Goal: Task Accomplishment & Management: Complete application form

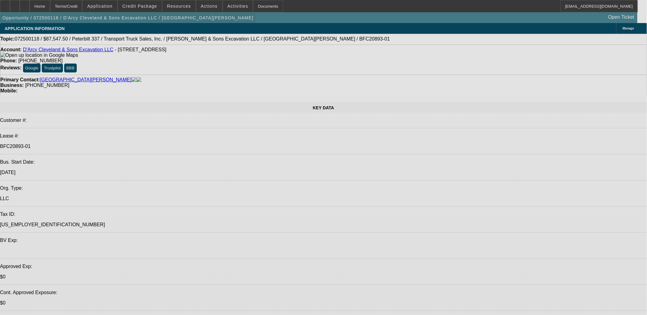
select select "0"
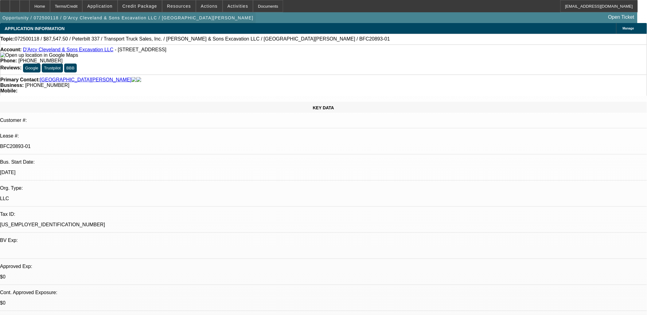
select select "0"
select select "2"
select select "0"
select select "0.1"
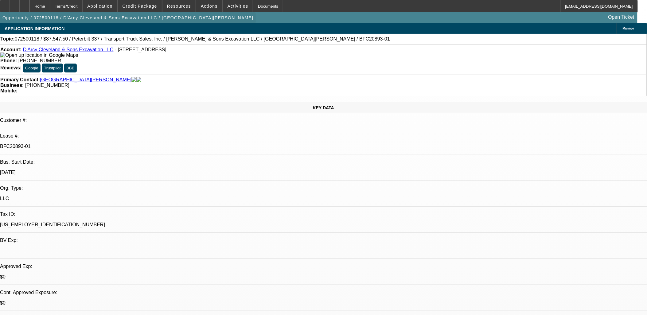
select select "0"
select select "1"
select select "2"
select select "6"
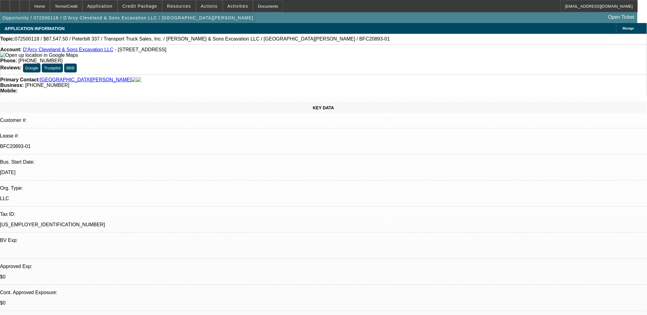
select select "1"
select select "2"
select select "6"
select select "1"
select select "2"
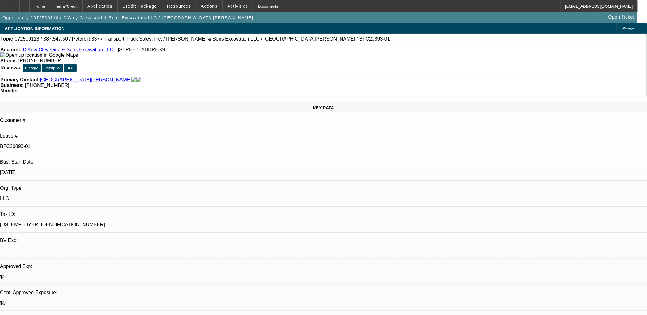
select select "6"
select select "1"
select select "2"
select select "6"
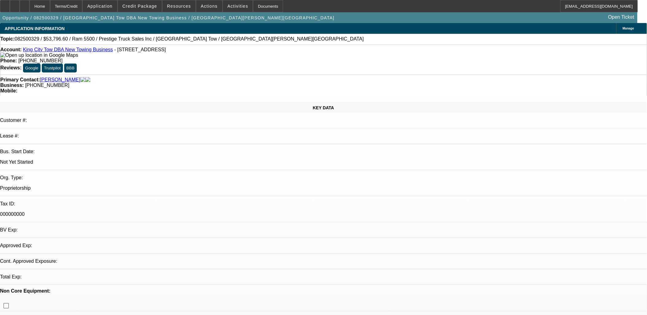
select select "0.1"
select select "2"
select select "0.1"
select select "4"
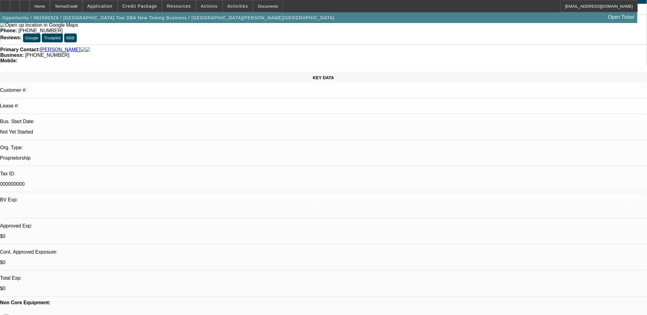
scroll to position [68, 0]
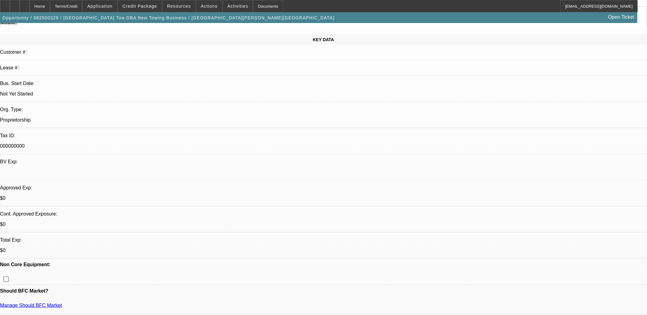
click at [20, 5] on div at bounding box center [15, 6] width 10 height 12
drag, startPoint x: 607, startPoint y: 171, endPoint x: 600, endPoint y: 172, distance: 6.8
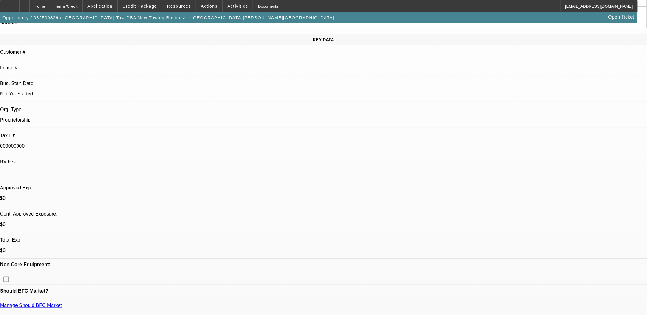
drag, startPoint x: 501, startPoint y: 153, endPoint x: 438, endPoint y: 147, distance: 63.0
copy div "Mareene Saakian has managed a collision center since 2019 and is ready to start…"
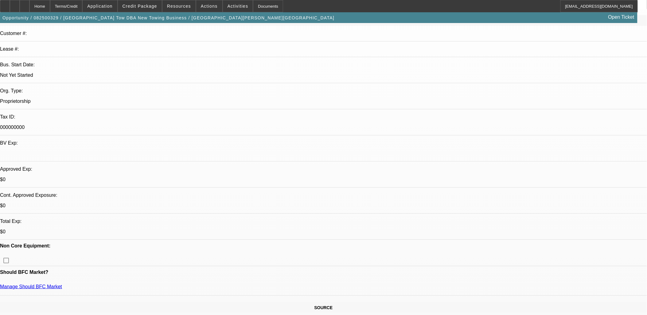
scroll to position [102, 0]
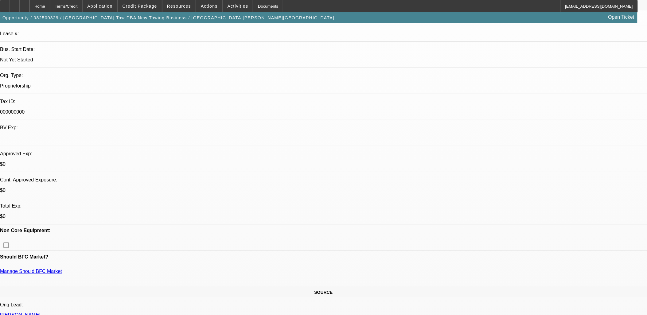
click at [156, 6] on span "Credit Package" at bounding box center [140, 6] width 35 height 5
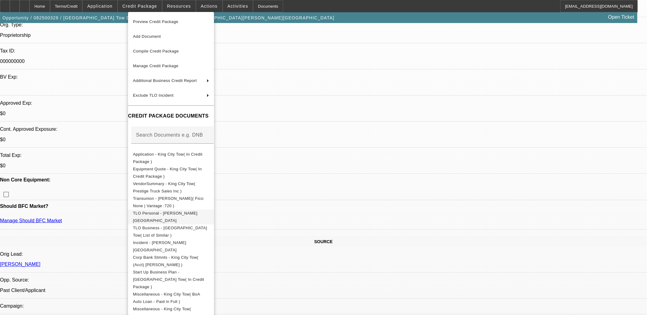
scroll to position [239, 0]
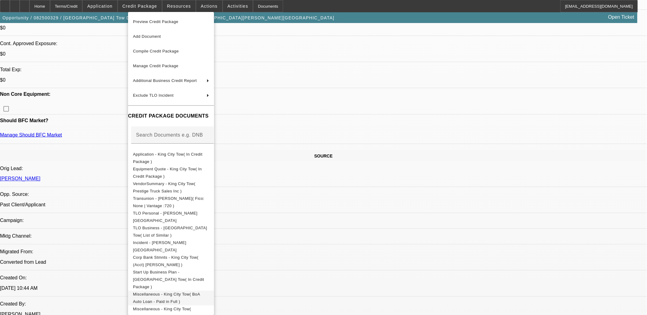
click at [194, 292] on span "Miscellaneous - King City Tow( BoA Auto Loan - Paid in Full )" at bounding box center [166, 298] width 67 height 12
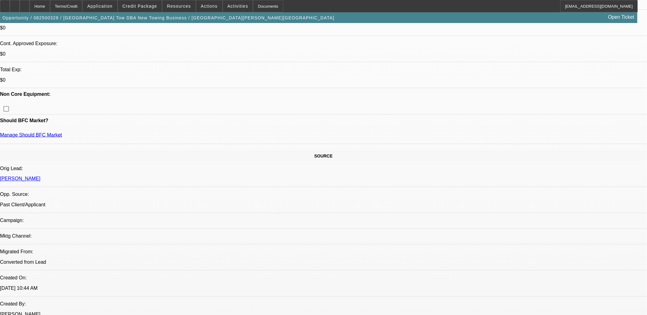
radio input "true"
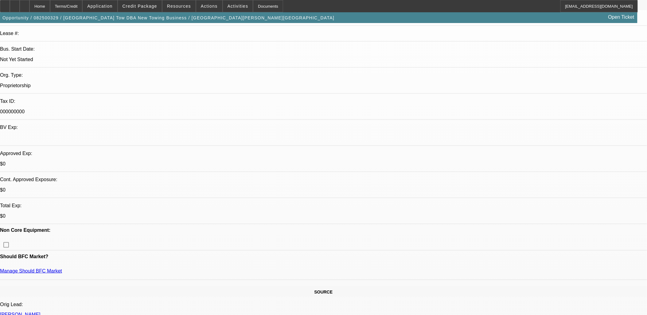
scroll to position [102, 0]
paste textarea "Marene Saakian has managed a collision center since 2019 and is ready to start …"
type textarea "Marene Saakian has managed a collision center since 2019 and is ready to start …"
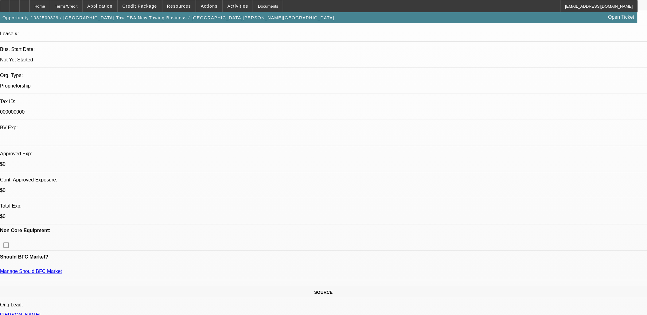
radio input "true"
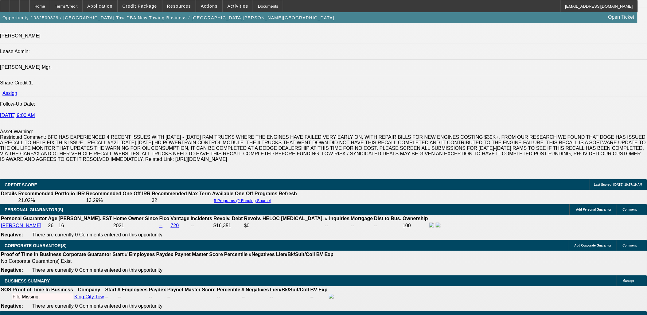
scroll to position [682, 0]
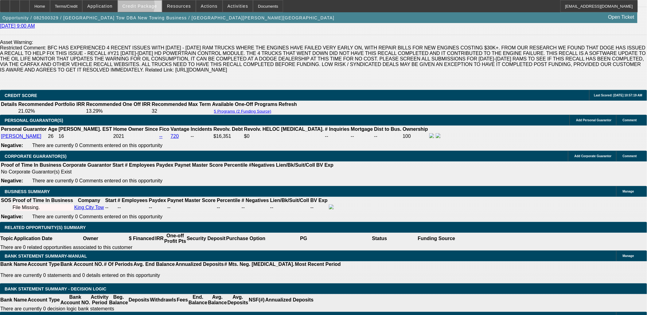
click at [143, 6] on span "Credit Package" at bounding box center [140, 6] width 35 height 5
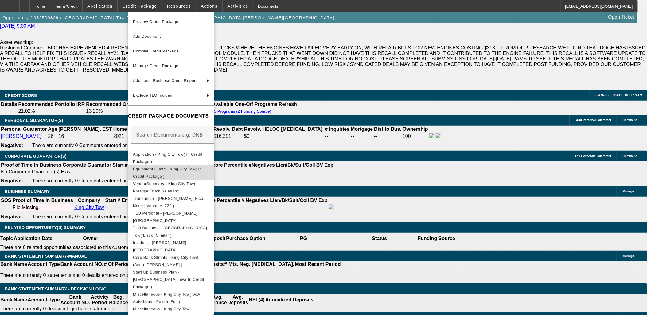
click at [167, 171] on span "Equipment Quote - King City Tow( In Credit Package )" at bounding box center [167, 172] width 69 height 12
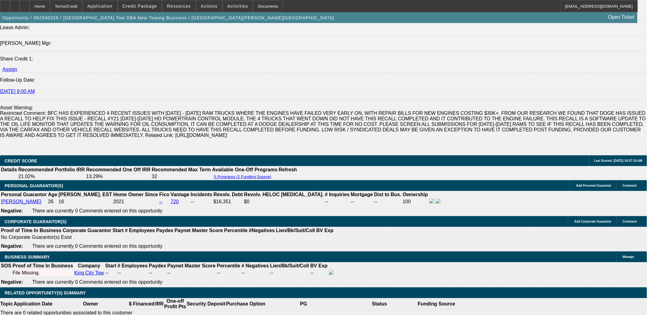
scroll to position [921, 0]
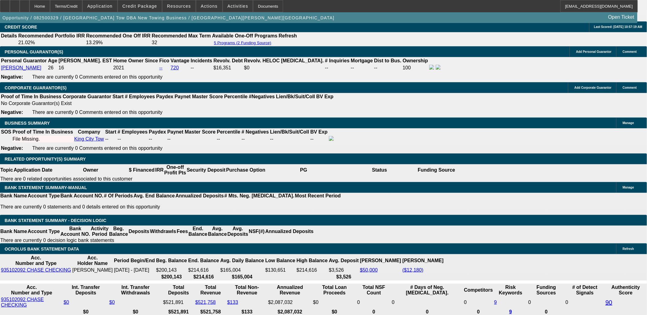
type input "2050"
type input "$4,100.00"
type input "UNKNOWN"
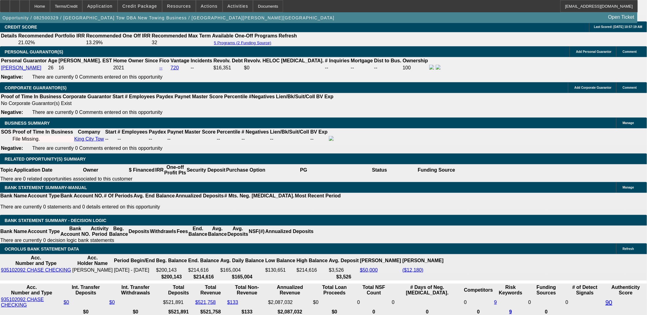
type input "15"
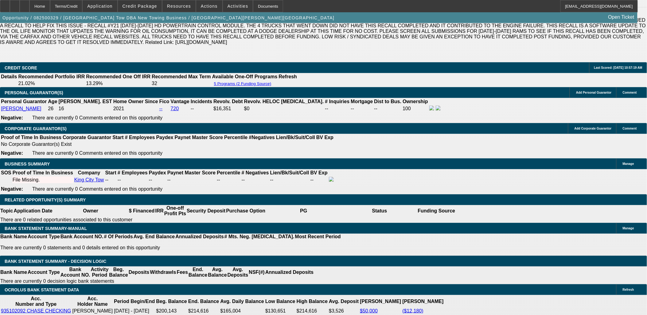
scroll to position [819, 0]
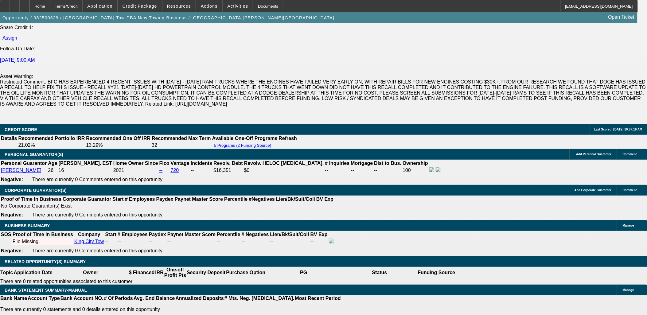
type input "$2,050.00"
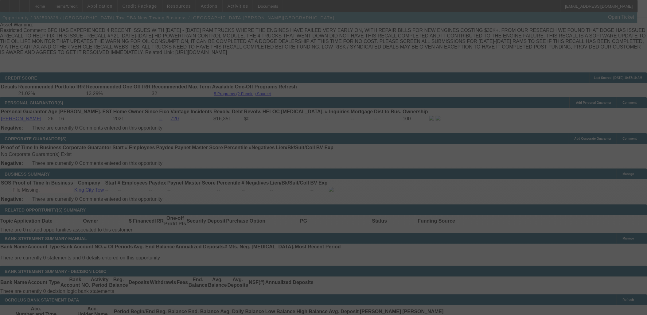
select select "0.1"
select select "2"
select select "0.1"
select select "4"
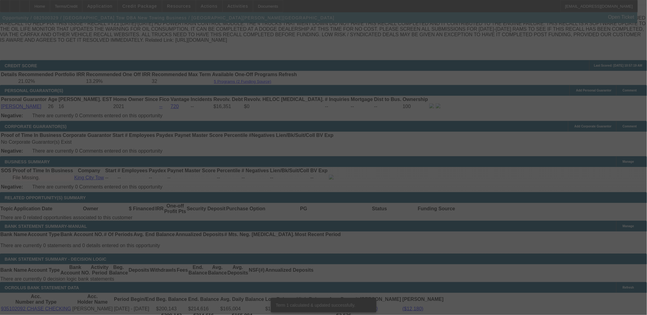
scroll to position [887, 0]
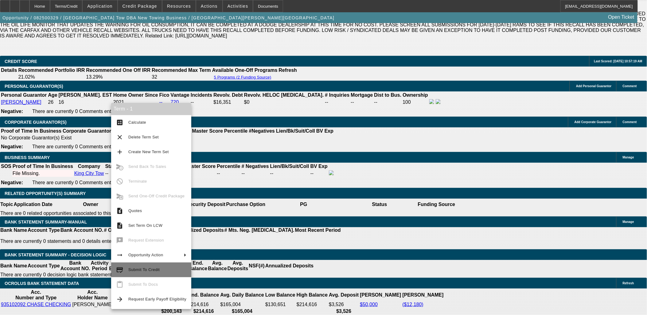
click at [140, 266] on span "Submit To Credit" at bounding box center [157, 269] width 58 height 7
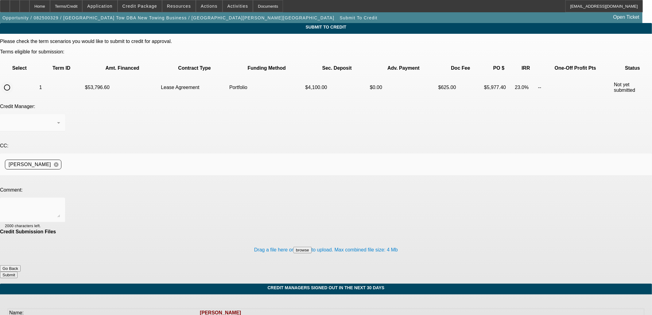
click at [13, 81] on input "radio" at bounding box center [7, 87] width 12 height 12
radio input "true"
click at [60, 114] on div "Arida, George" at bounding box center [32, 122] width 55 height 17
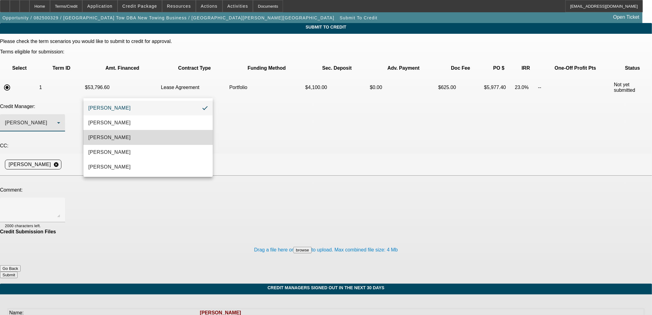
click at [113, 137] on span "[PERSON_NAME]" at bounding box center [109, 137] width 42 height 7
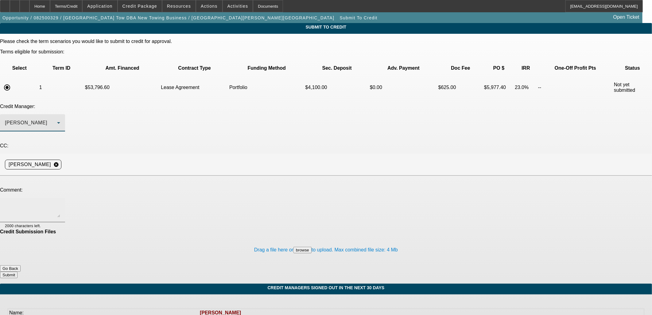
click at [60, 203] on textarea at bounding box center [32, 210] width 55 height 15
type textarea "Writeup in comments."
click at [18, 272] on button "Submit" at bounding box center [9, 275] width 18 height 6
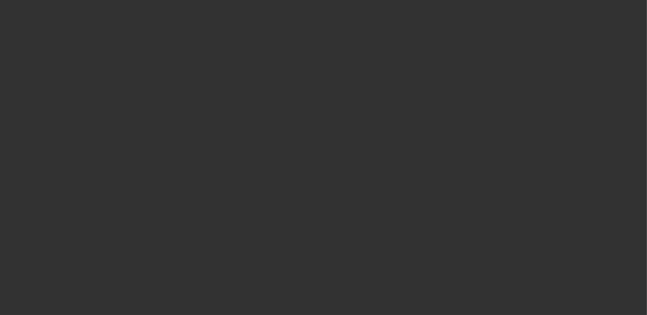
select select "0.1"
select select "2"
select select "0.1"
select select "4"
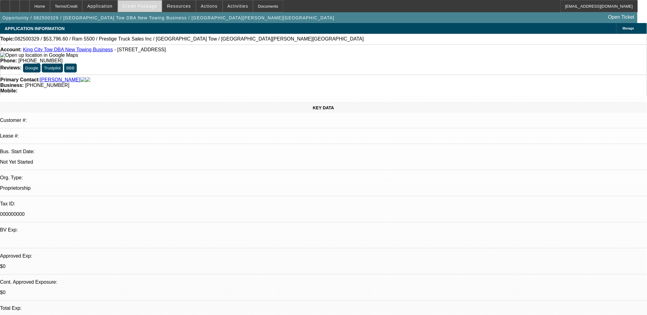
click at [149, 2] on span at bounding box center [140, 6] width 44 height 15
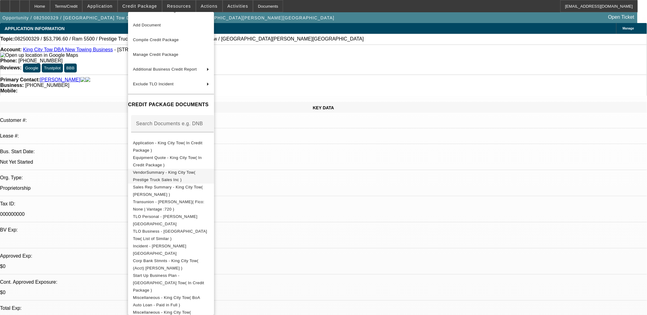
scroll to position [18, 0]
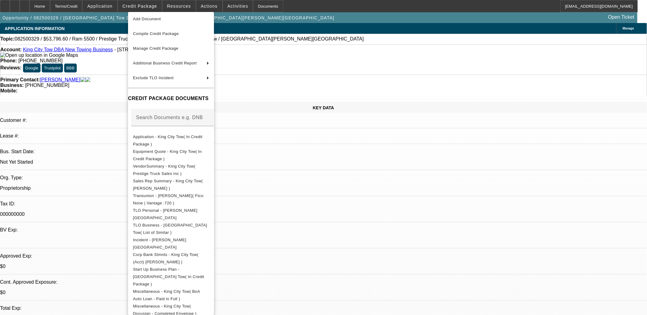
click at [383, 185] on div at bounding box center [323, 157] width 647 height 315
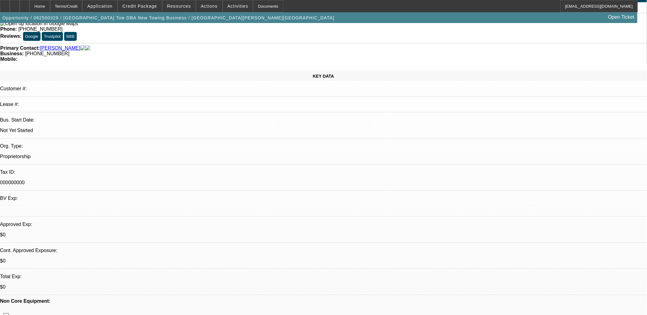
scroll to position [0, 0]
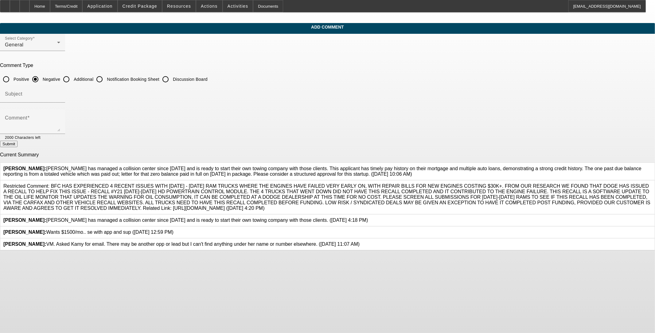
click at [272, 217] on icon at bounding box center [368, 217] width 0 height 0
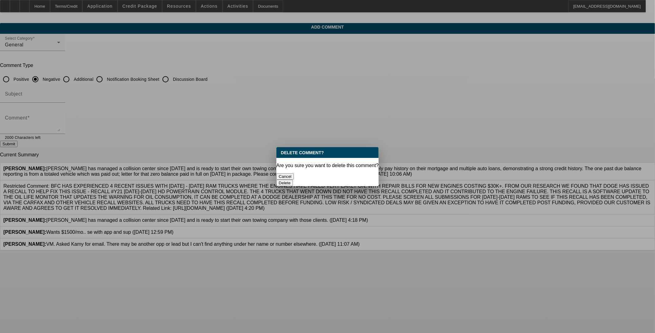
click at [272, 180] on button "Delete" at bounding box center [284, 183] width 17 height 6
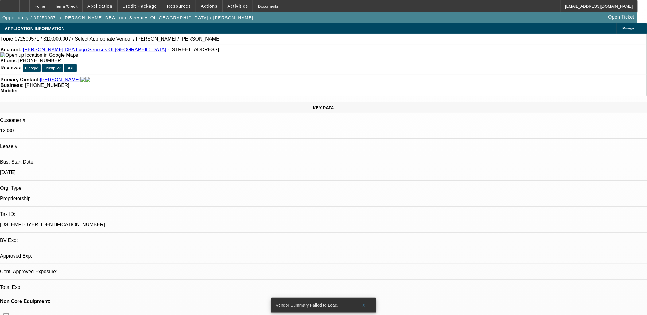
select select "0"
select select "2"
select select "0"
select select "1"
select select "2"
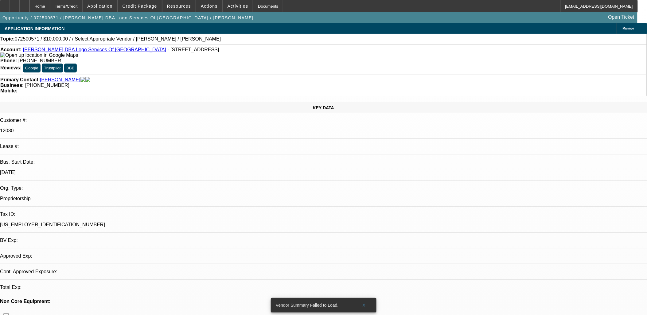
select select "2"
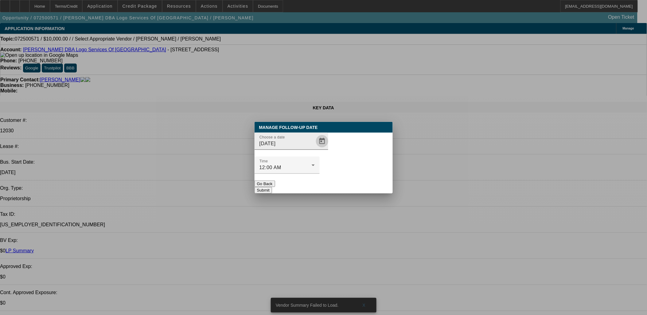
click at [315, 149] on span "Open calendar" at bounding box center [322, 141] width 15 height 15
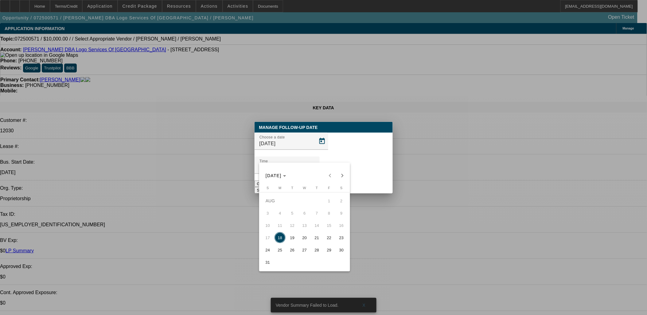
click at [284, 250] on span "25" at bounding box center [280, 249] width 11 height 11
type input "[DATE]"
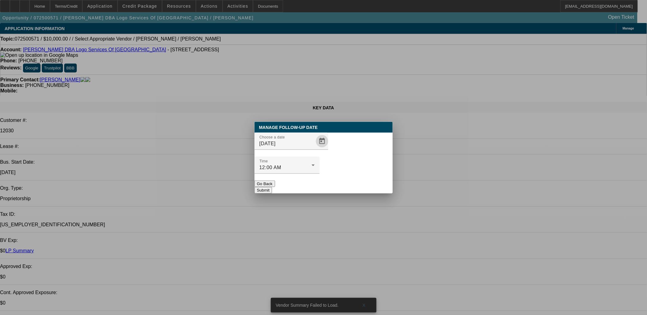
click at [272, 187] on button "Submit" at bounding box center [264, 190] width 18 height 6
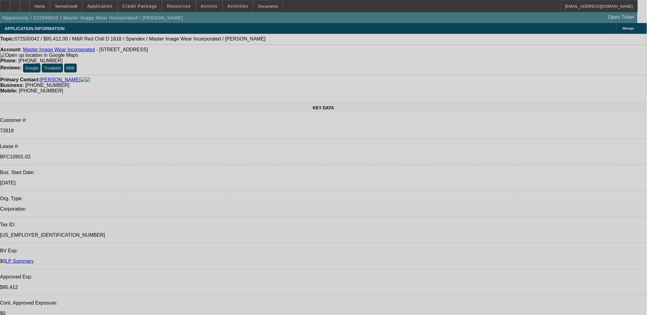
select select "0"
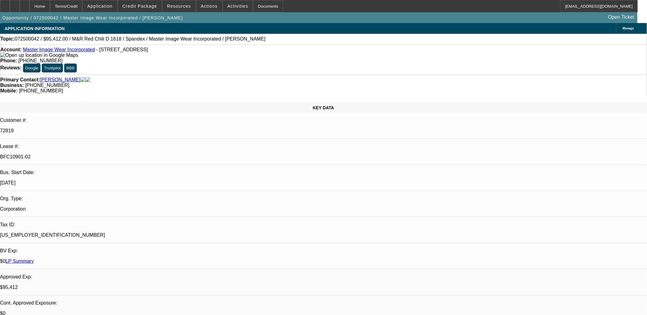
select select "0.1"
select select "0"
select select "0.1"
select select "0"
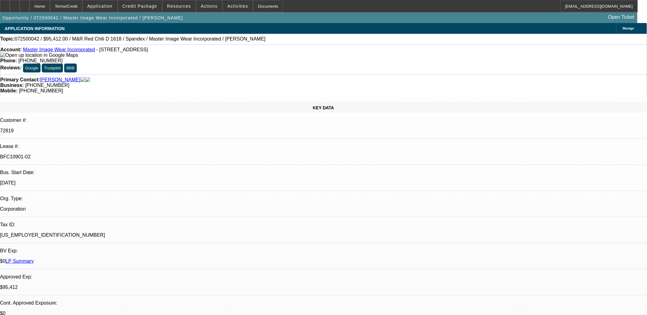
select select "0"
select select "0.1"
select select "0"
select select "0.1"
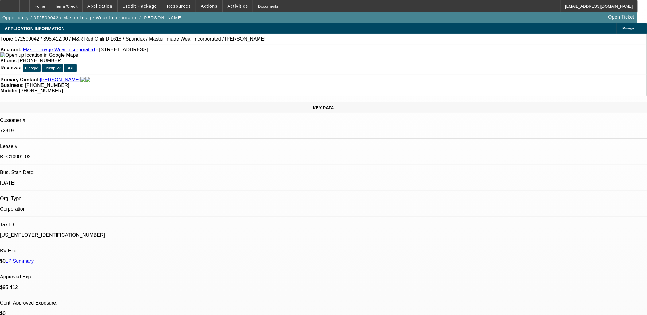
select select "1"
select select "4"
select select "1"
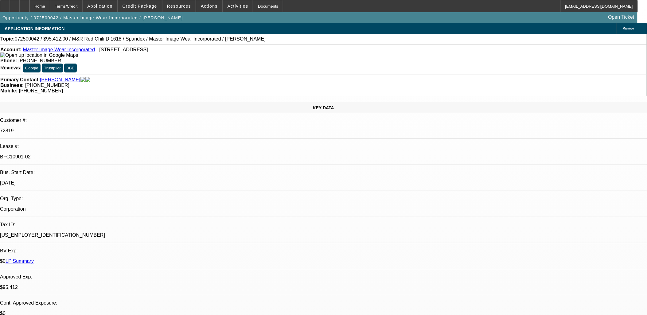
select select "4"
select select "1"
select select "3"
select select "4"
select select "1"
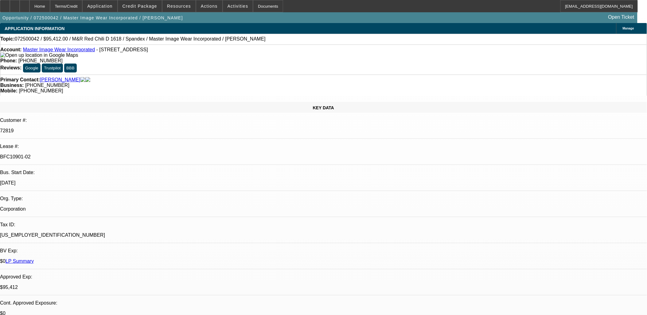
select select "3"
select select "4"
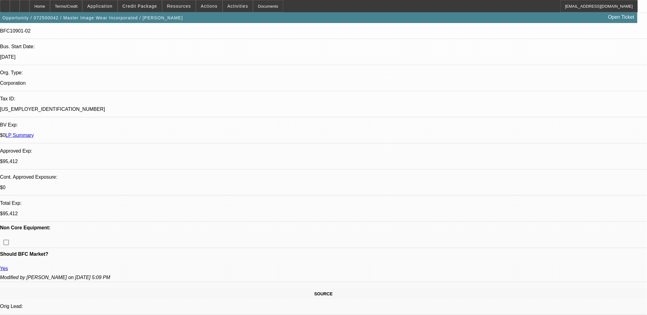
scroll to position [34, 0]
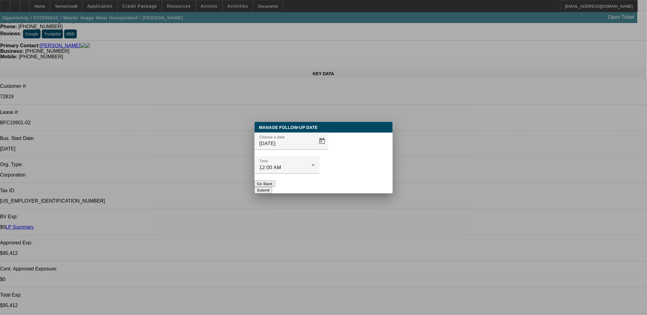
scroll to position [0, 0]
click at [315, 149] on span "Open calendar" at bounding box center [322, 141] width 15 height 15
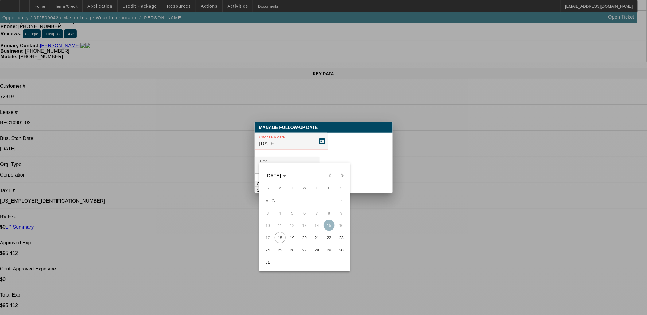
click at [283, 252] on span "25" at bounding box center [280, 249] width 11 height 11
type input "8/25/2025"
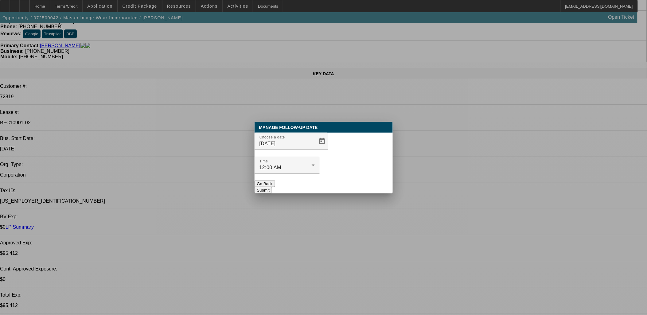
click at [272, 187] on button "Submit" at bounding box center [264, 190] width 18 height 6
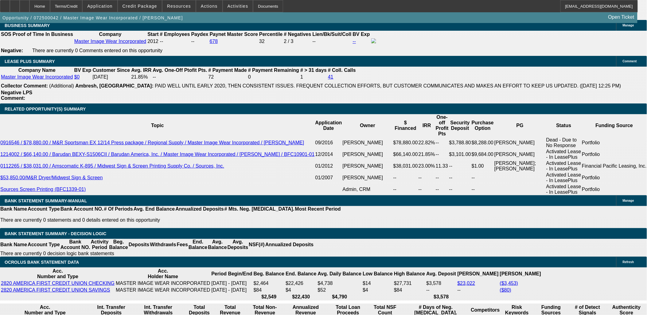
scroll to position [1092, 0]
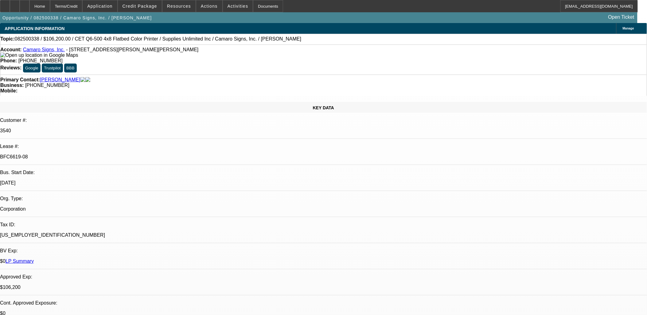
select select "0"
select select "3"
select select "0"
select select "2"
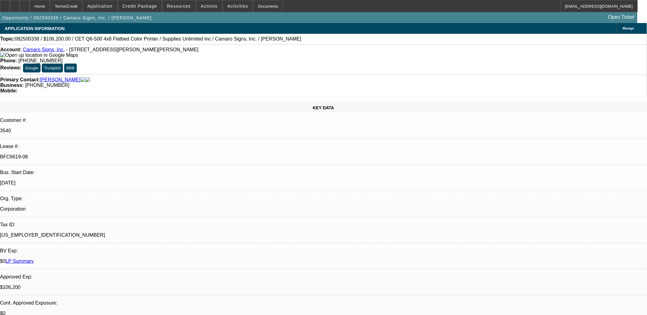
select select "0"
select select "3"
select select "0"
select select "2"
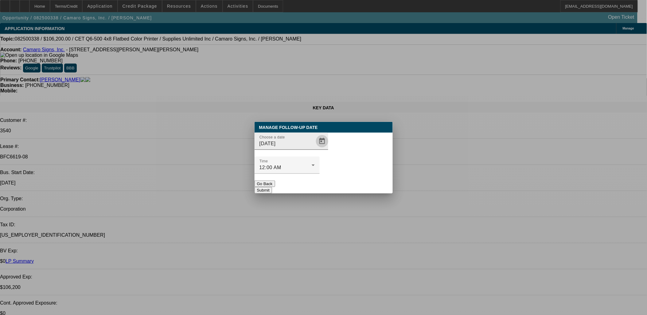
click at [315, 149] on span "Open calendar" at bounding box center [322, 141] width 15 height 15
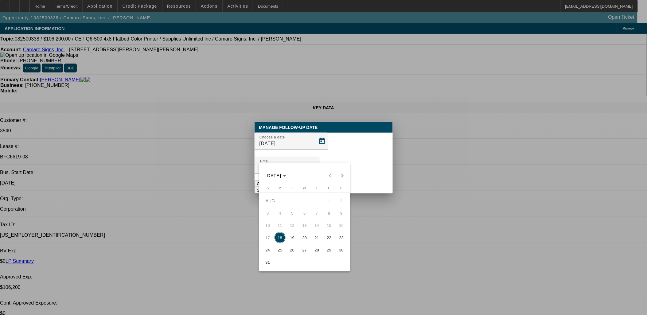
click at [305, 240] on span "20" at bounding box center [304, 237] width 11 height 11
type input "8/20/2025"
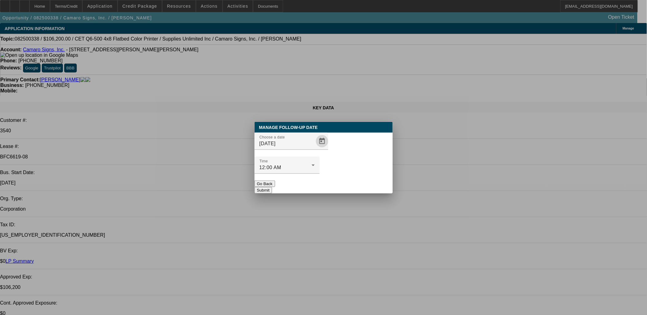
click at [272, 187] on button "Submit" at bounding box center [264, 190] width 18 height 6
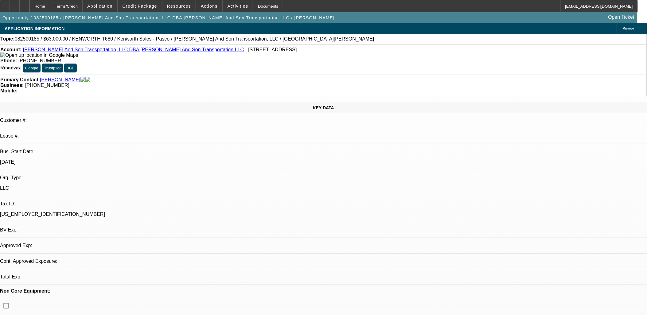
select select "0"
select select "2"
select select "0"
select select "6"
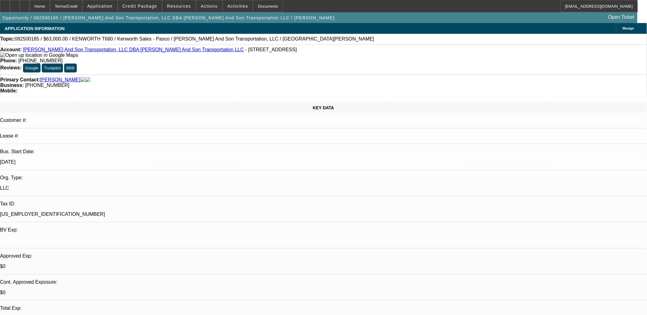
click at [203, 5] on span "Actions" at bounding box center [209, 6] width 17 height 5
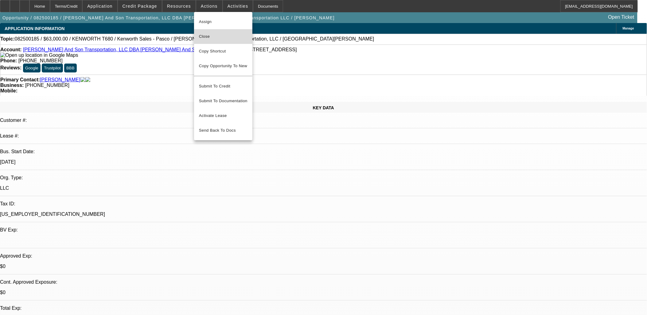
click at [213, 34] on span "Close" at bounding box center [223, 36] width 49 height 7
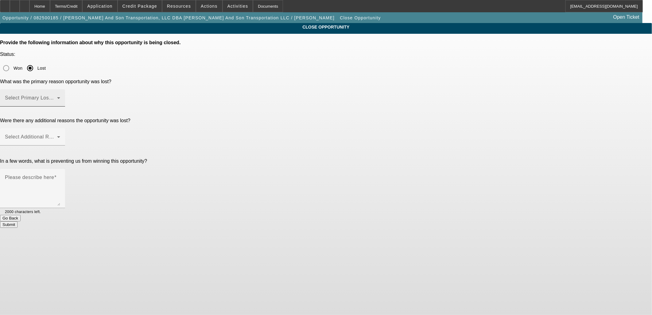
click at [60, 89] on div "Select Primary Lost Reason" at bounding box center [32, 97] width 55 height 17
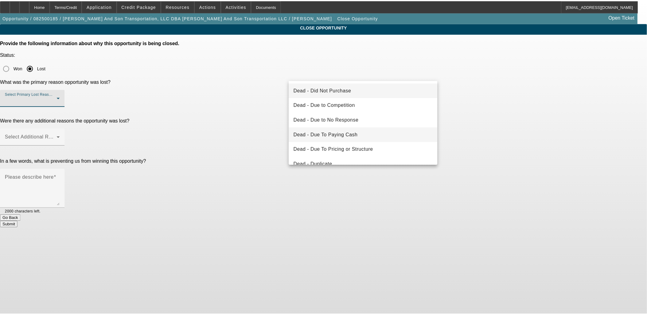
scroll to position [82, 0]
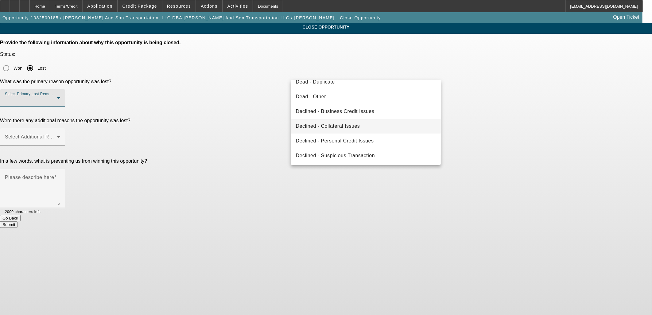
click at [346, 123] on span "Declined - Collateral Issues" at bounding box center [328, 126] width 64 height 7
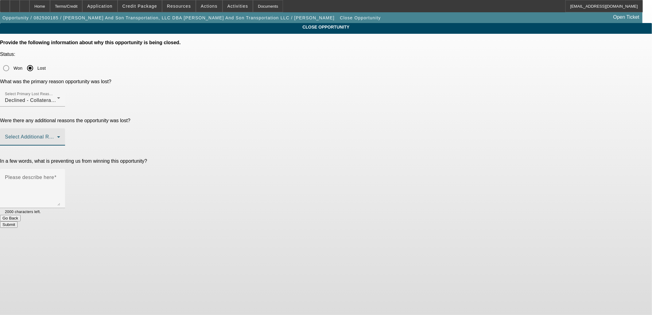
click at [57, 136] on span at bounding box center [31, 139] width 52 height 7
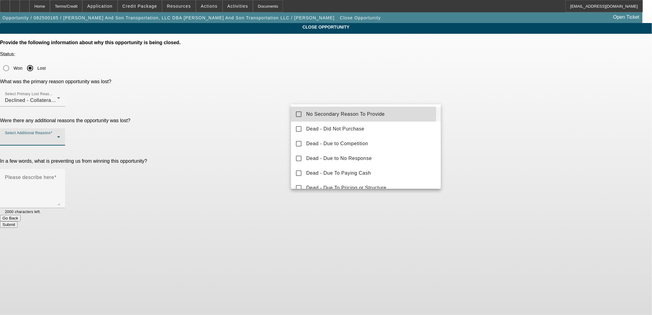
drag, startPoint x: 333, startPoint y: 113, endPoint x: 251, endPoint y: 119, distance: 82.5
click at [326, 117] on span "No Secondary Reason To Provide" at bounding box center [346, 114] width 79 height 7
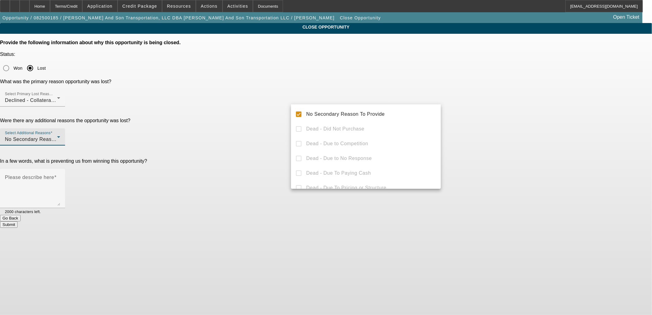
click at [249, 119] on div at bounding box center [326, 157] width 652 height 315
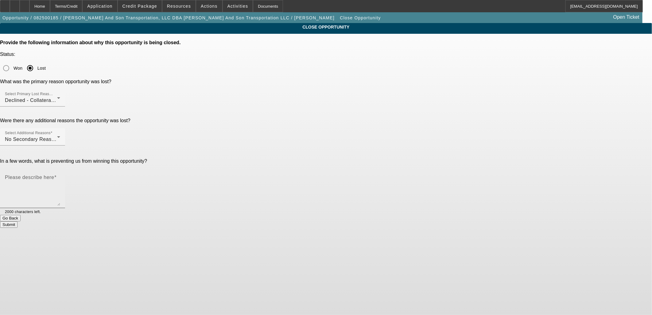
click at [54, 175] on mat-label "Please describe here" at bounding box center [29, 177] width 49 height 5
click at [60, 176] on textarea "Please describe here" at bounding box center [32, 190] width 55 height 29
click at [60, 169] on div "Please describe here Declined by [PERSON_NAME], didn't want" at bounding box center [32, 188] width 55 height 39
click at [60, 176] on textarea "Declined by Mitsu, didn't want" at bounding box center [32, 190] width 55 height 29
type textarea "Declined by [PERSON_NAME], didn't want a truck within NMEF's truck year/mileage…"
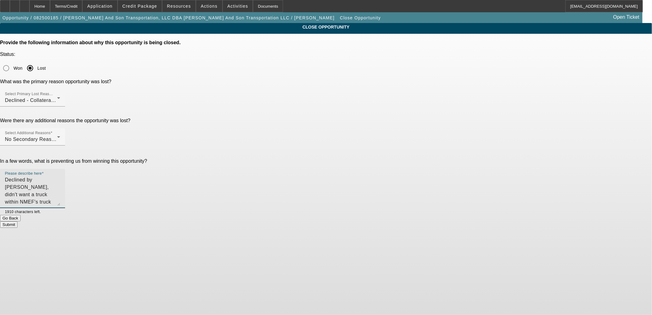
click at [18, 221] on button "Submit" at bounding box center [9, 224] width 18 height 6
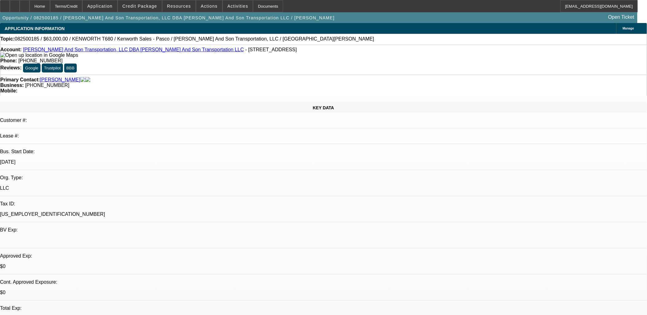
select select "0"
select select "2"
select select "0"
select select "6"
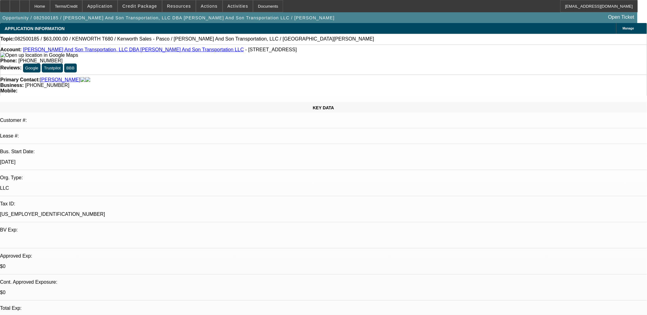
drag, startPoint x: 423, startPoint y: 127, endPoint x: 397, endPoint y: 191, distance: 68.2
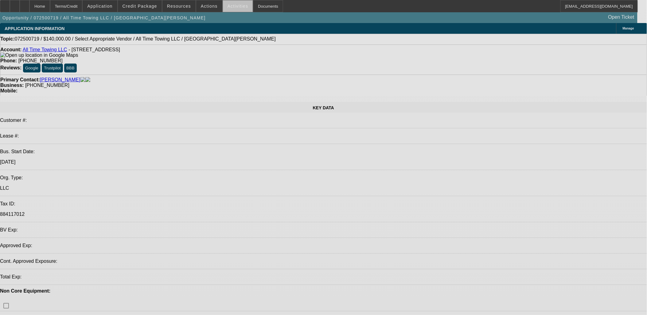
select select "0"
select select "2"
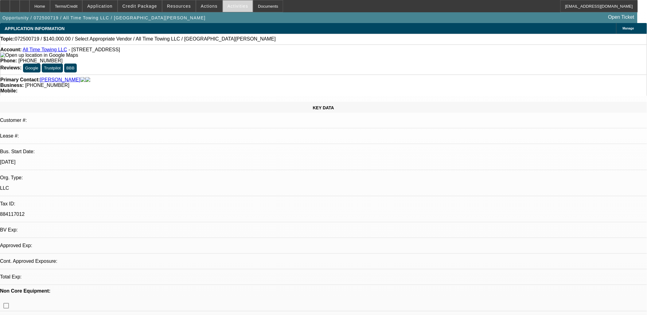
select select "2"
select select "0.1"
select select "4"
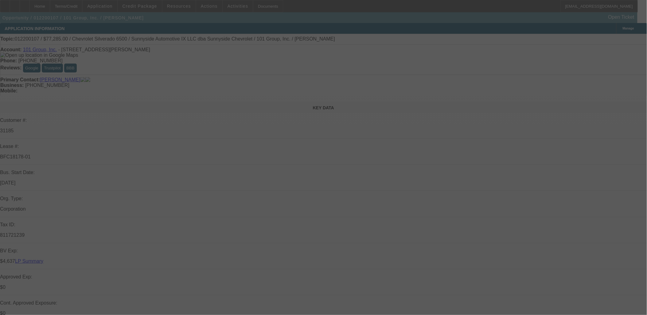
select select "0"
select select "2"
select select "0.1"
select select "0"
select select "2"
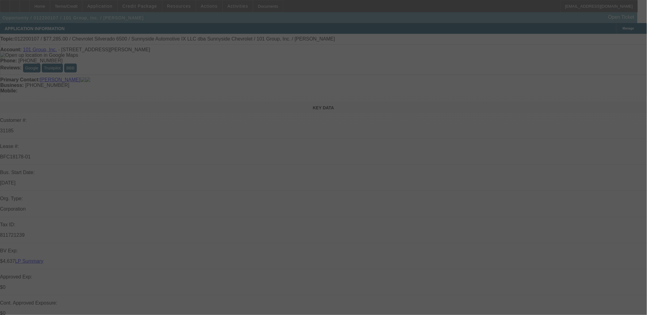
select select "0.1"
select select "0"
select select "2"
select select "0.1"
select select "0.15"
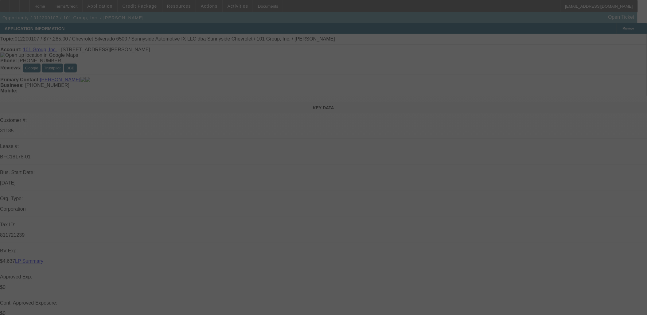
select select "2"
select select "0.1"
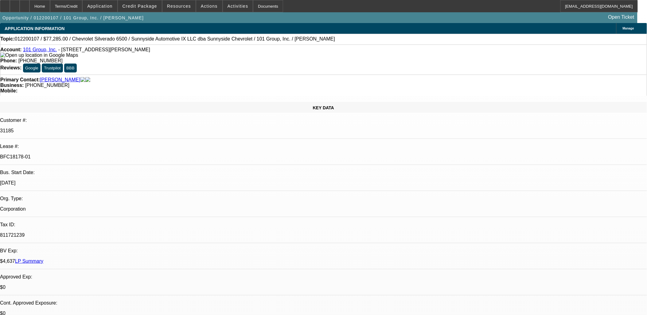
select select "1"
select select "2"
select select "4"
select select "1"
select select "2"
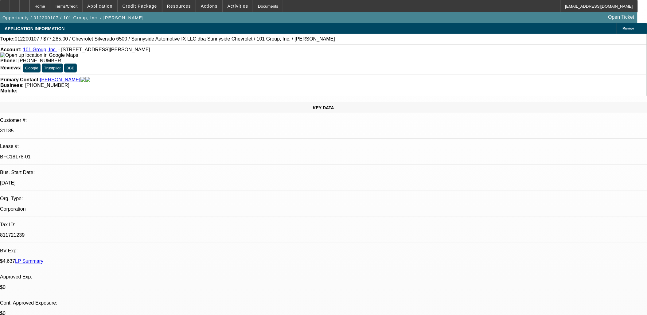
select select "4"
select select "1"
select select "2"
select select "4"
select select "1"
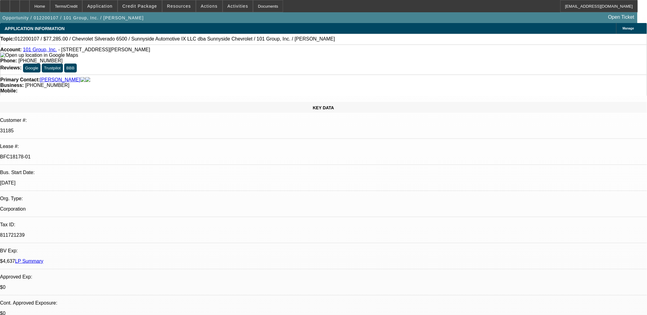
select select "2"
select select "4"
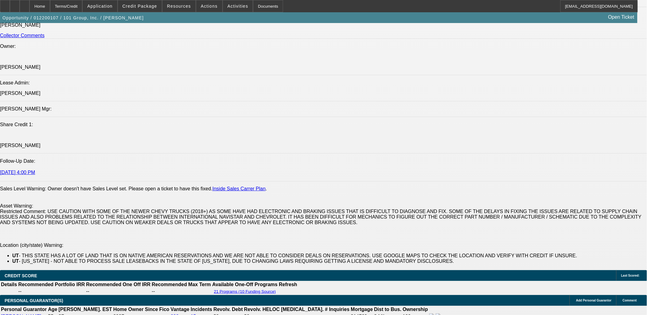
scroll to position [853, 0]
